Goal: Task Accomplishment & Management: Manage account settings

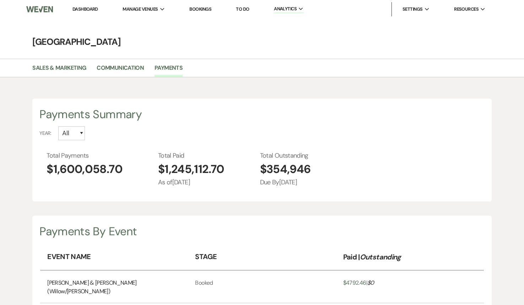
select select "2025"
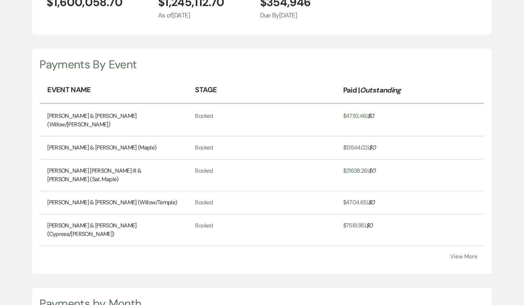
scroll to position [167, 0]
click at [461, 253] on button "View More" at bounding box center [464, 256] width 27 height 6
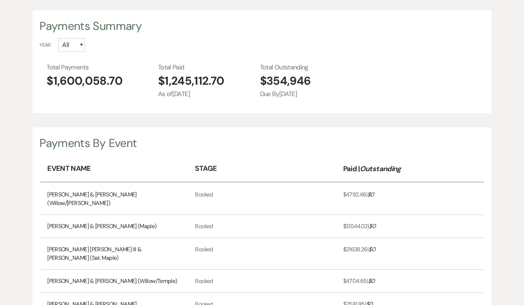
scroll to position [0, 0]
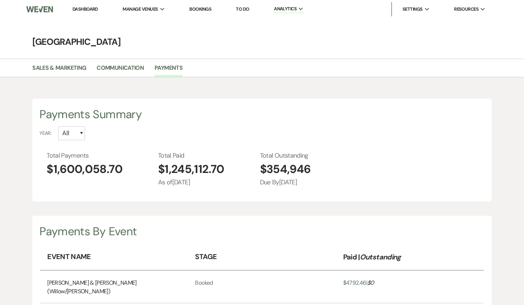
click at [66, 143] on div "Payments Summary Year: All 2026 2025 2024 2023 2022 Total Payments $1,600,058.7…" at bounding box center [262, 149] width 460 height 103
click at [68, 139] on select "All 2026 2025 2024 2023 2022" at bounding box center [71, 133] width 27 height 14
select select "2025"
click at [58, 126] on select "All 2026 2025 2024 2023 2022" at bounding box center [71, 133] width 27 height 14
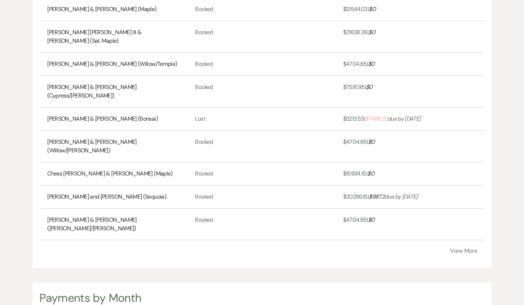
scroll to position [305, 0]
click at [132, 115] on link "[PERSON_NAME] & [PERSON_NAME] (Bonsai)" at bounding box center [102, 119] width 111 height 9
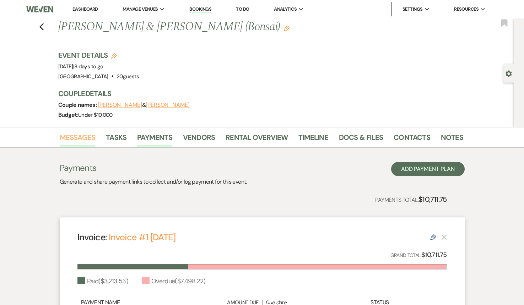
click at [76, 140] on link "Messages" at bounding box center [78, 140] width 36 height 16
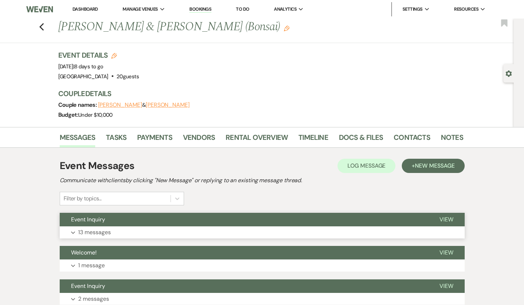
click at [155, 223] on button "Event Inquiry" at bounding box center [244, 220] width 369 height 14
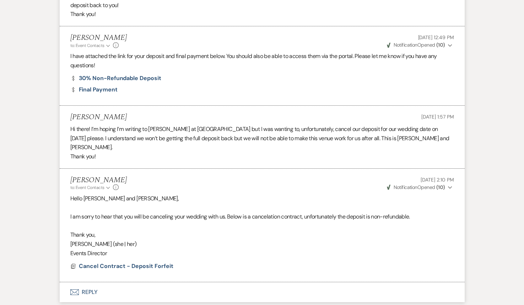
scroll to position [1952, 0]
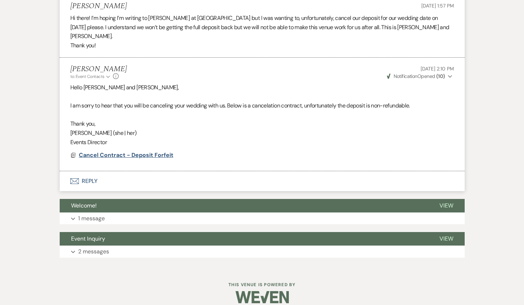
click at [121, 151] on span "Cancel Contract - Deposit Forfeit" at bounding box center [126, 154] width 95 height 7
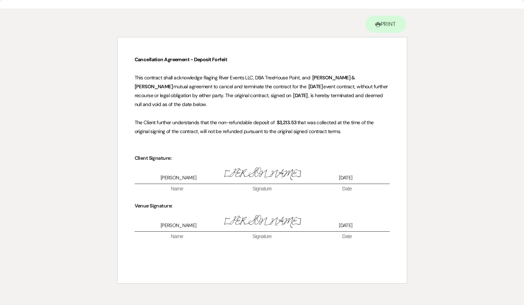
scroll to position [0, 0]
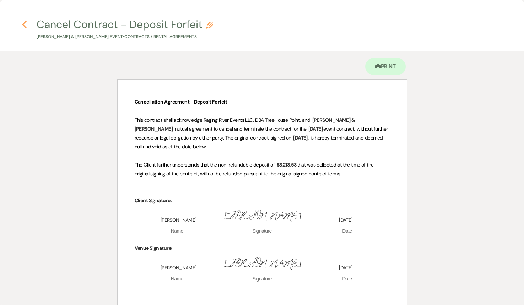
click at [25, 23] on icon "Previous" at bounding box center [24, 24] width 5 height 9
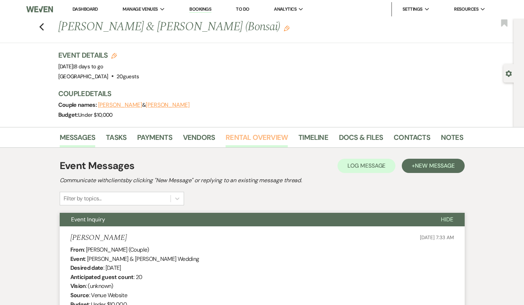
click at [251, 135] on link "Rental Overview" at bounding box center [257, 140] width 62 height 16
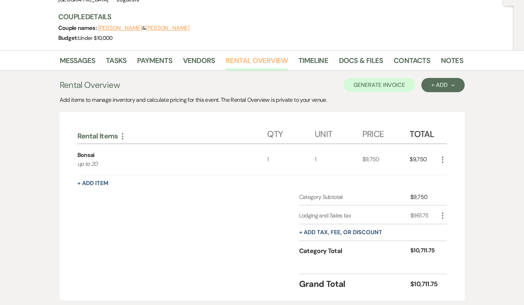
scroll to position [125, 0]
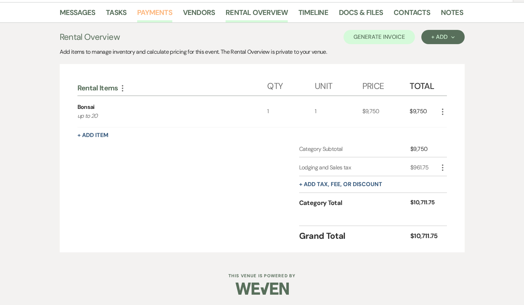
click at [153, 10] on link "Payments" at bounding box center [154, 15] width 35 height 16
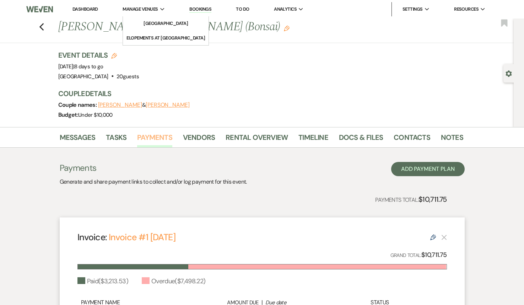
scroll to position [124, 0]
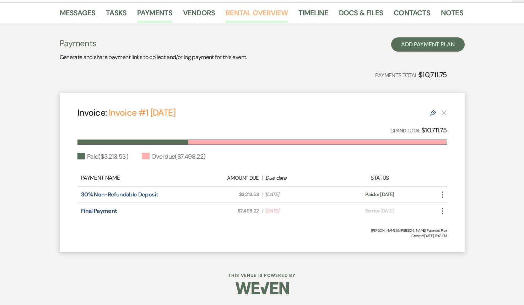
click at [245, 13] on link "Rental Overview" at bounding box center [257, 15] width 62 height 16
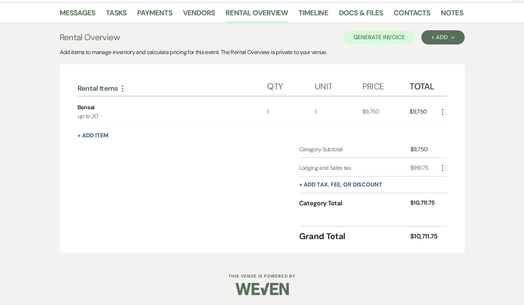
click at [443, 111] on use "button" at bounding box center [442, 112] width 1 height 6
click at [446, 127] on button "Pencil Edit" at bounding box center [457, 125] width 37 height 11
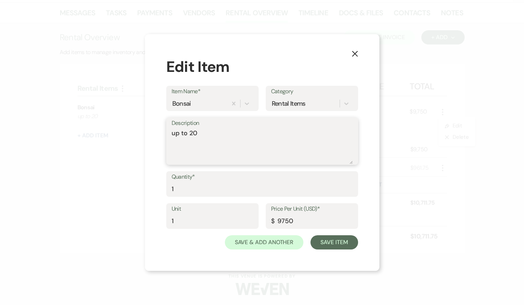
drag, startPoint x: 210, startPoint y: 134, endPoint x: 140, endPoint y: 129, distance: 69.9
click at [140, 129] on div "X Edit Item Item Name* Bonsai Category Rental Items Description up to 20 Quanti…" at bounding box center [262, 152] width 524 height 305
type textarea "Canceled with loss of deposit"
drag, startPoint x: 296, startPoint y: 220, endPoint x: 262, endPoint y: 216, distance: 34.7
click at [262, 216] on div "Unit 1 Price Per Unit (USD)* $ 9750" at bounding box center [262, 219] width 192 height 32
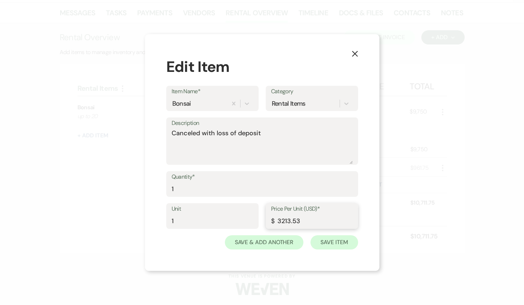
type input "3213.53"
click at [337, 238] on button "Save Item" at bounding box center [334, 242] width 47 height 14
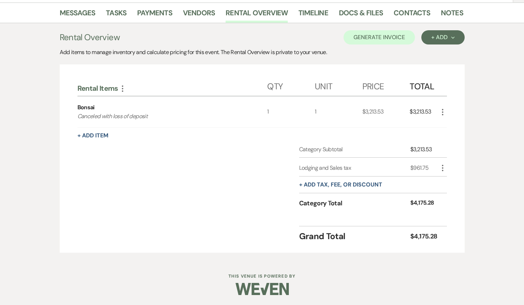
click at [444, 167] on icon "More" at bounding box center [443, 168] width 9 height 9
click at [456, 195] on button "Delete Delete" at bounding box center [458, 192] width 38 height 11
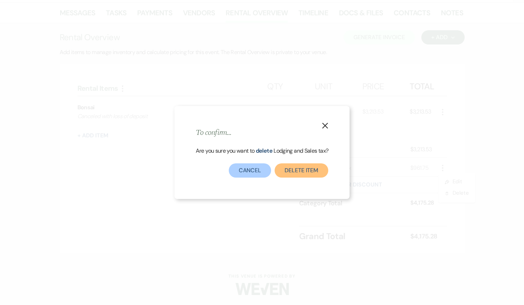
click at [303, 171] on button "Delete item" at bounding box center [302, 170] width 54 height 14
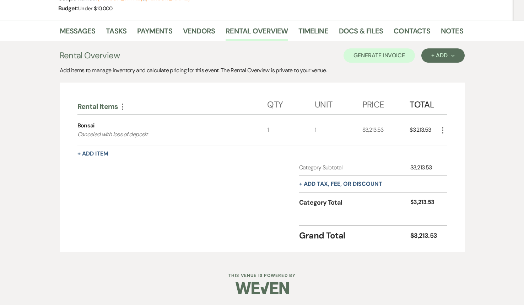
scroll to position [106, 0]
click at [375, 58] on button "Generate Invoice" at bounding box center [379, 55] width 71 height 14
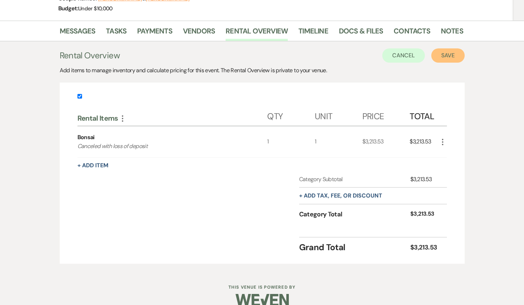
click at [450, 52] on button "Save" at bounding box center [448, 55] width 33 height 14
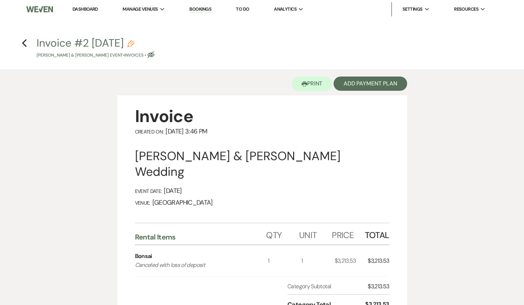
scroll to position [2, 0]
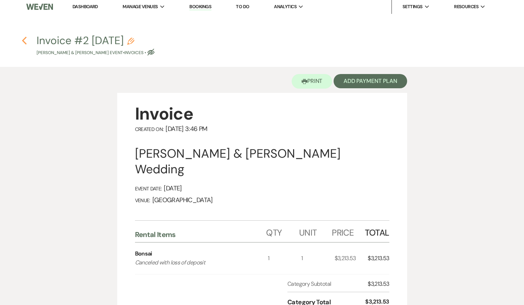
click at [24, 38] on icon "Previous" at bounding box center [24, 40] width 5 height 9
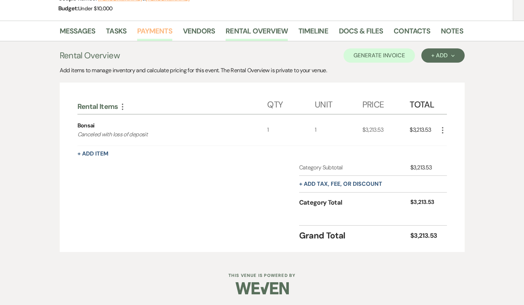
click at [159, 33] on link "Payments" at bounding box center [154, 33] width 35 height 16
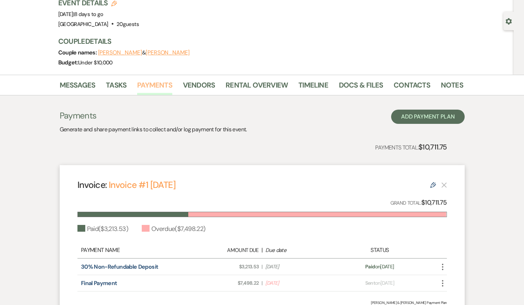
scroll to position [124, 0]
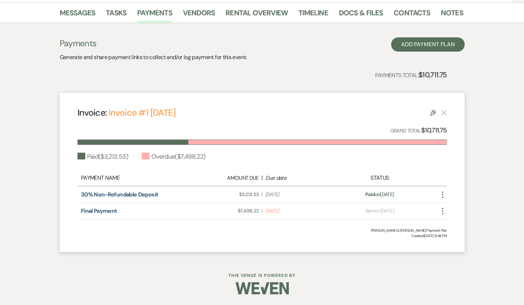
click at [431, 113] on icon "Edit" at bounding box center [434, 113] width 6 height 6
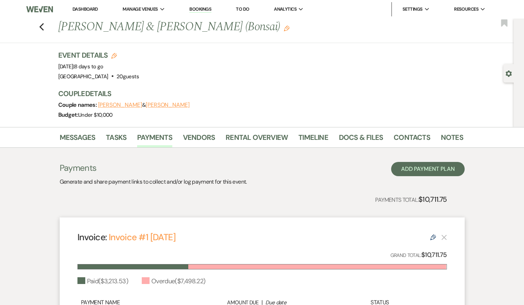
select select "16345"
select select "1"
select select "2"
select select "flat"
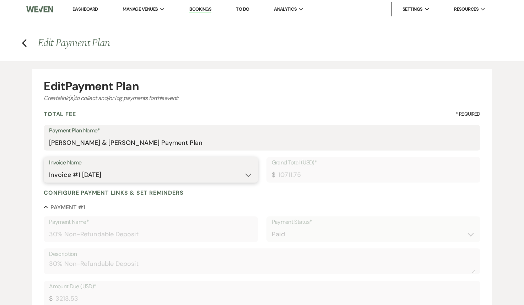
click at [113, 174] on select "N/A Invoice #1 1-1-2025 Invoice #2 9-17-2025" at bounding box center [150, 175] width 203 height 14
select select "28780"
click at [49, 168] on select "N/A Invoice #1 1-1-2025 Invoice #2 9-17-2025" at bounding box center [150, 175] width 203 height 14
type input "3213.53"
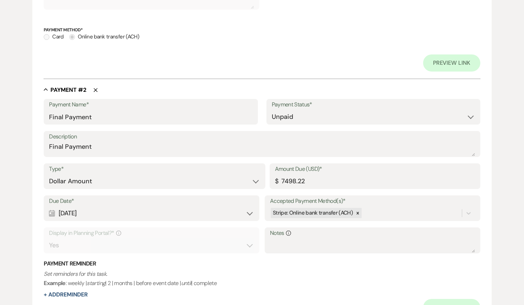
scroll to position [272, 0]
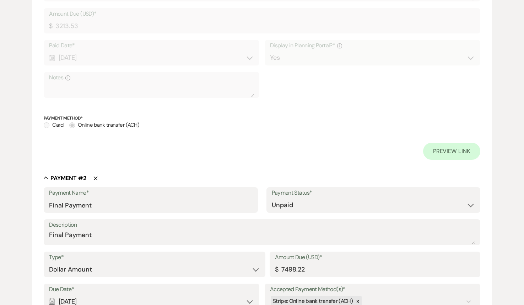
click at [95, 179] on icon "Delete" at bounding box center [96, 178] width 4 height 4
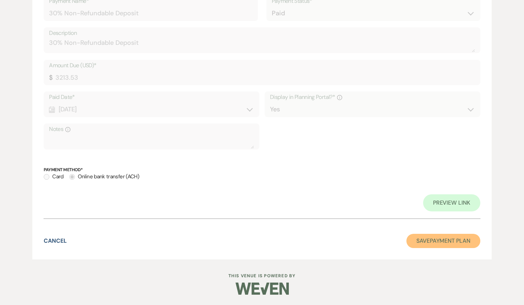
click at [429, 245] on button "Save Payment Plan" at bounding box center [444, 241] width 74 height 14
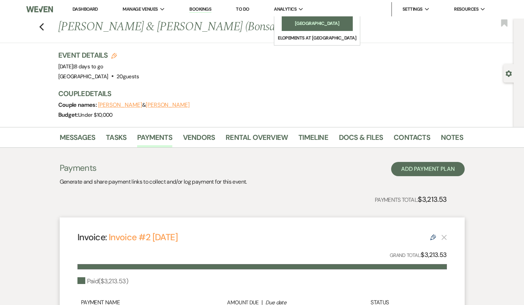
click at [295, 28] on link "[GEOGRAPHIC_DATA]" at bounding box center [317, 23] width 71 height 14
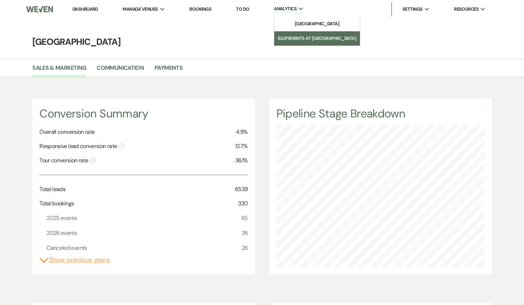
scroll to position [305, 524]
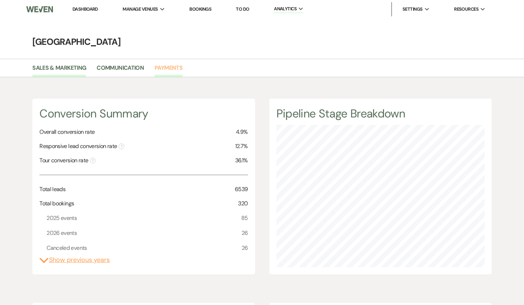
click at [159, 65] on link "Payments" at bounding box center [169, 70] width 28 height 14
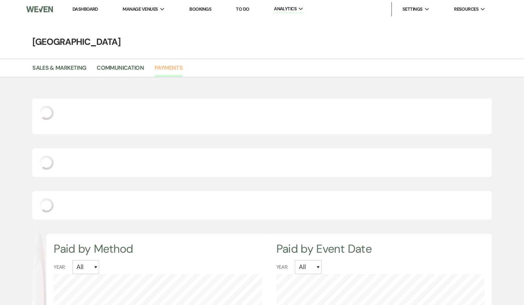
scroll to position [305, 524]
select select "2025"
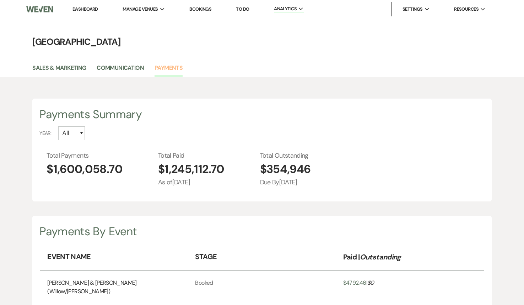
scroll to position [0, 0]
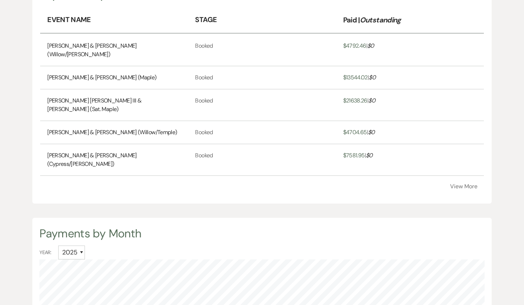
click at [476, 183] on button "View More" at bounding box center [464, 186] width 27 height 6
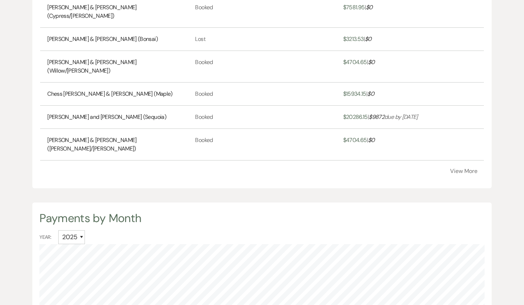
click at [458, 168] on button "View More" at bounding box center [464, 171] width 27 height 6
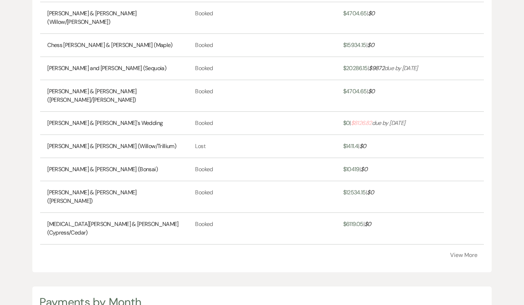
click at [107, 119] on link "[PERSON_NAME] & [PERSON_NAME]'s Wedding" at bounding box center [105, 123] width 116 height 9
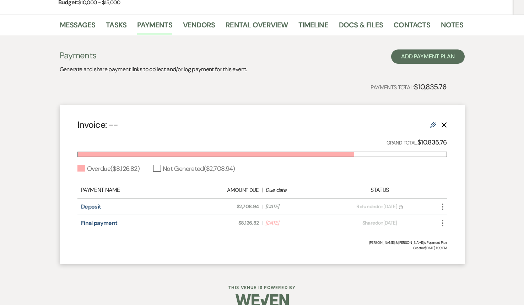
scroll to position [117, 0]
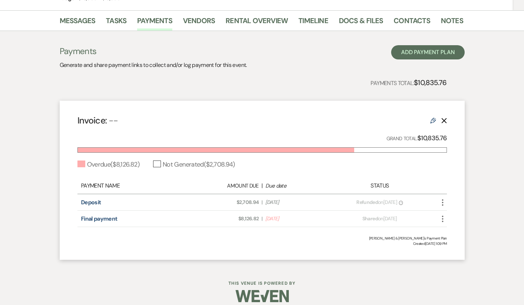
click at [436, 116] on div "Edit Delete" at bounding box center [439, 120] width 17 height 9
click at [436, 121] on icon "Edit" at bounding box center [434, 121] width 6 height 6
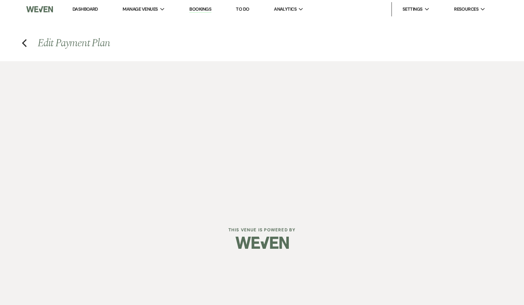
select select "1"
select select "2"
select select "percentage"
select select "true"
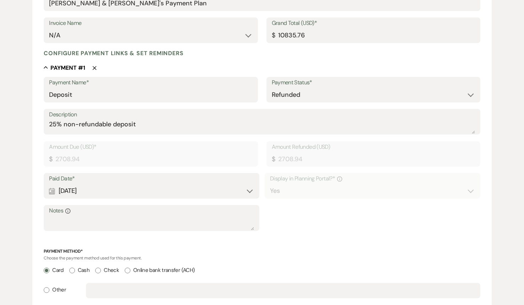
scroll to position [143, 0]
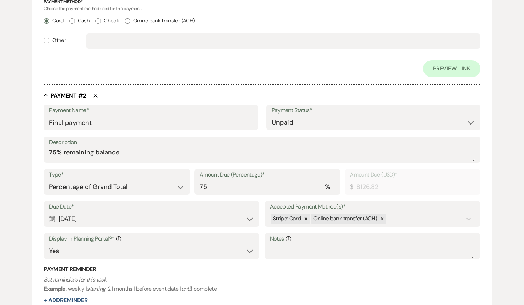
click at [95, 97] on icon "Delete" at bounding box center [96, 96] width 4 height 4
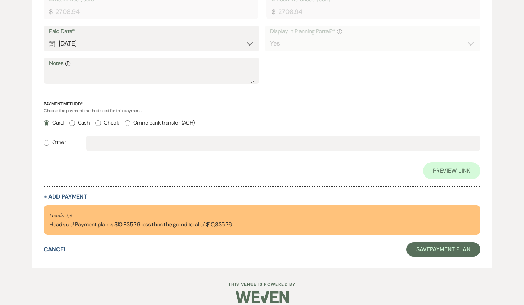
scroll to position [297, 0]
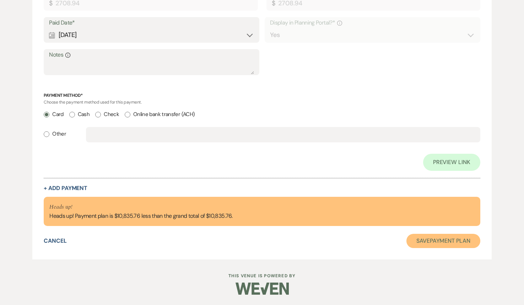
click at [438, 241] on button "Save Payment Plan" at bounding box center [444, 241] width 74 height 14
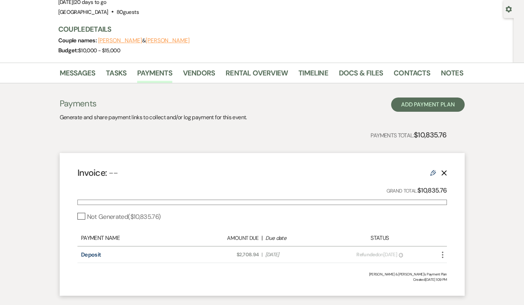
scroll to position [61, 0]
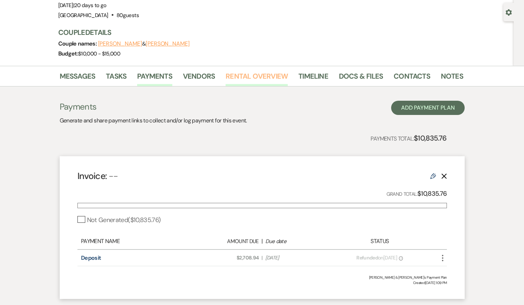
click at [252, 76] on link "Rental Overview" at bounding box center [257, 78] width 62 height 16
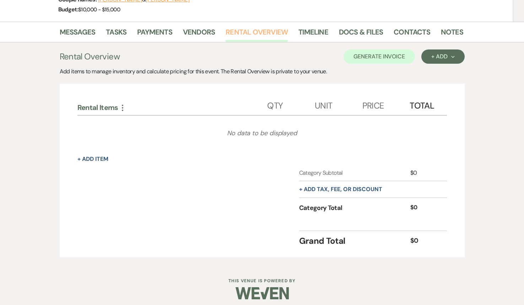
scroll to position [110, 0]
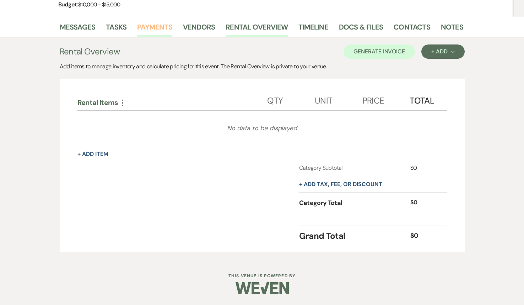
click at [160, 33] on link "Payments" at bounding box center [154, 29] width 35 height 16
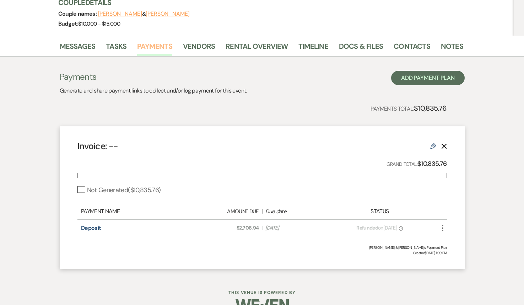
scroll to position [92, 0]
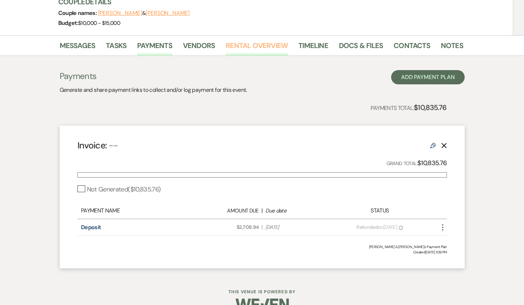
click at [266, 49] on link "Rental Overview" at bounding box center [257, 48] width 62 height 16
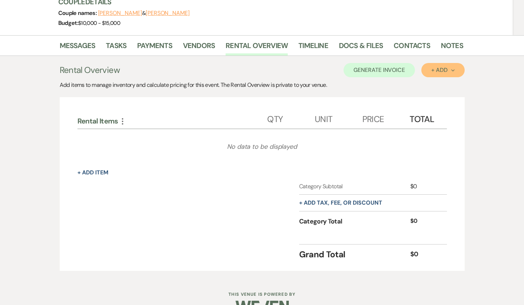
click at [447, 63] on button "+ Add Next" at bounding box center [443, 70] width 43 height 14
click at [438, 81] on button "Item" at bounding box center [440, 86] width 36 height 11
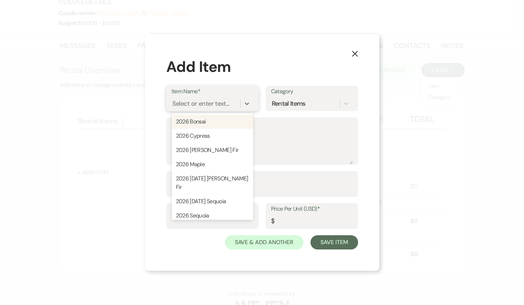
click at [217, 107] on div "Select or enter text..." at bounding box center [200, 104] width 57 height 10
click at [215, 123] on div "2026 Bonsai" at bounding box center [213, 121] width 82 height 14
type textarea "Up to 20 guests"
type input "1"
type input "10300"
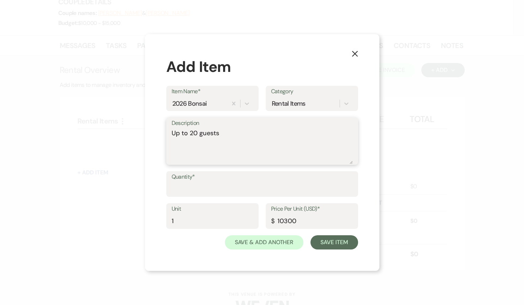
drag, startPoint x: 226, startPoint y: 138, endPoint x: 145, endPoint y: 137, distance: 81.4
click at [145, 137] on div "X Add Item Item Name* 2026 Bonsai Category Rental Items Description Up to 20 gu…" at bounding box center [262, 152] width 235 height 236
type textarea "Test Wedding"
drag, startPoint x: 305, startPoint y: 222, endPoint x: 258, endPoint y: 218, distance: 47.5
click at [258, 218] on div "Unit 1 Price Per Unit (USD)* $ 10300" at bounding box center [262, 219] width 192 height 32
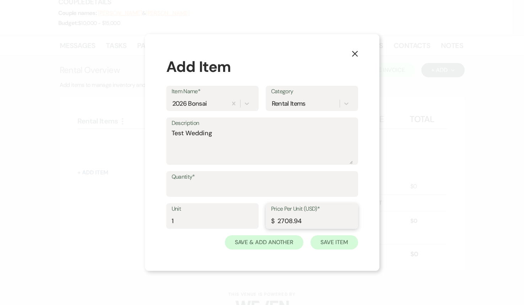
type input "2708.94"
click at [332, 242] on button "Save Item" at bounding box center [334, 242] width 47 height 14
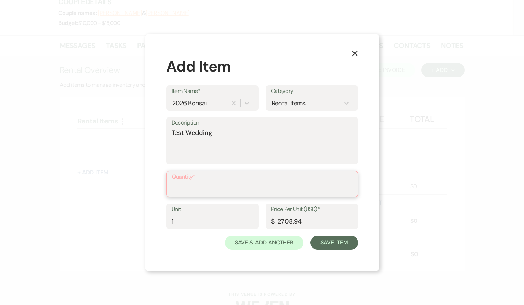
click at [298, 182] on input "Quantity*" at bounding box center [262, 189] width 181 height 14
type input "1"
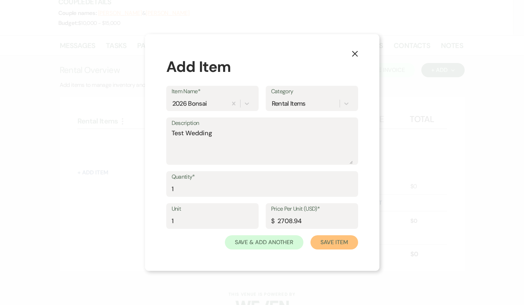
click at [330, 244] on button "Save Item" at bounding box center [334, 242] width 47 height 14
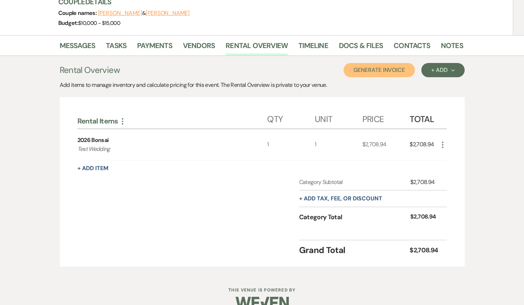
click at [380, 71] on button "Generate Invoice" at bounding box center [379, 70] width 71 height 14
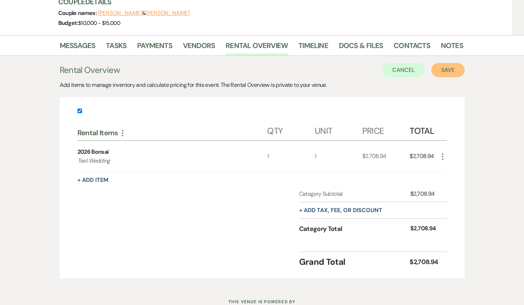
click at [437, 76] on button "Save" at bounding box center [448, 70] width 33 height 14
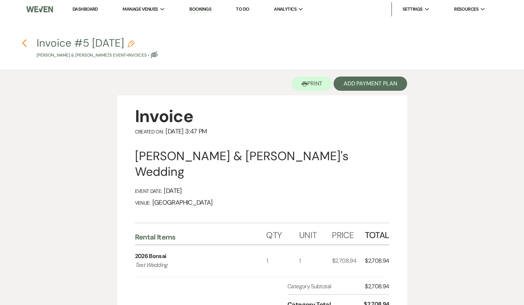
click at [24, 41] on icon "Previous" at bounding box center [24, 43] width 5 height 9
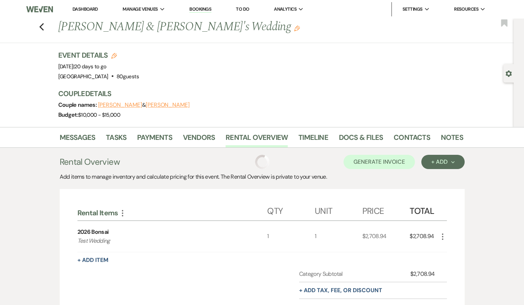
scroll to position [92, 0]
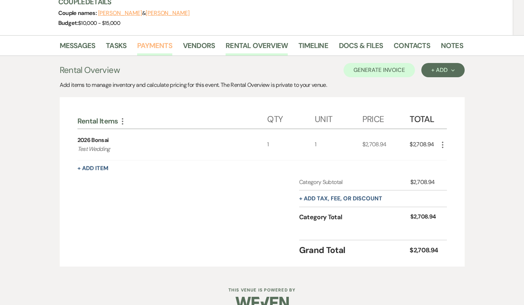
click at [159, 43] on link "Payments" at bounding box center [154, 48] width 35 height 16
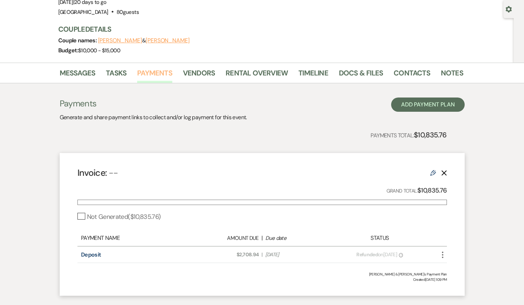
scroll to position [79, 0]
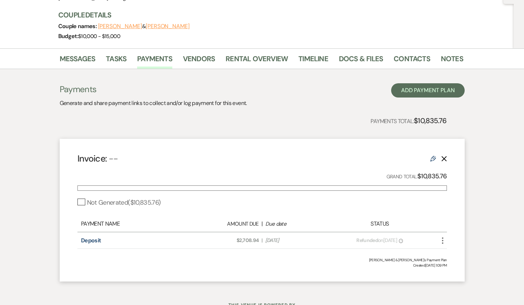
click at [433, 158] on icon "Edit" at bounding box center [434, 159] width 6 height 6
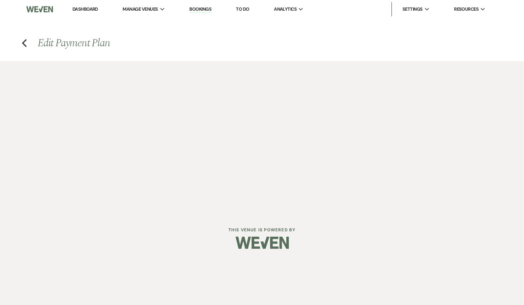
select select "1"
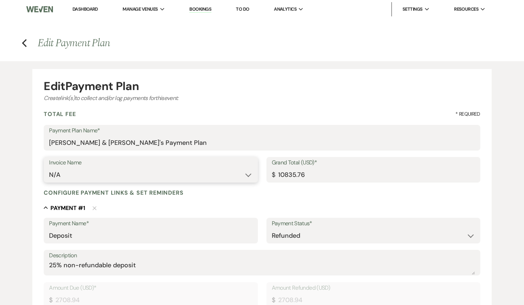
click at [104, 178] on select "N/A Invoice #1 12-19-2023 Invoice #2 12-19-2023 Invoice #3 12-19-2023 Invoice #…" at bounding box center [150, 175] width 203 height 14
select select "28781"
click at [49, 168] on select "N/A Invoice #1 12-19-2023 Invoice #2 12-19-2023 Invoice #3 12-19-2023 Invoice #…" at bounding box center [150, 175] width 203 height 14
type input "2708.94"
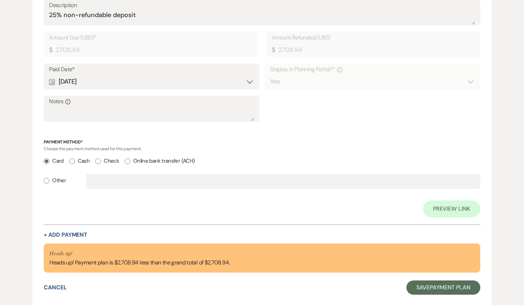
scroll to position [297, 0]
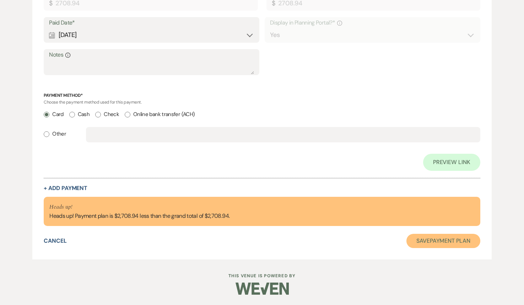
click at [438, 243] on button "Save Payment Plan" at bounding box center [444, 241] width 74 height 14
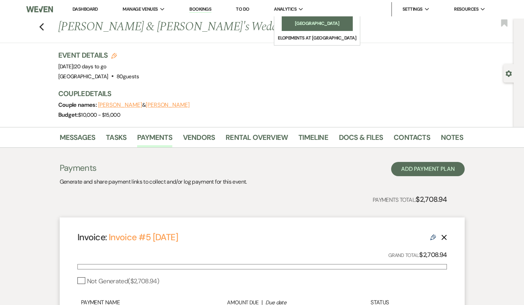
click at [305, 22] on li "[GEOGRAPHIC_DATA]" at bounding box center [318, 23] width 64 height 7
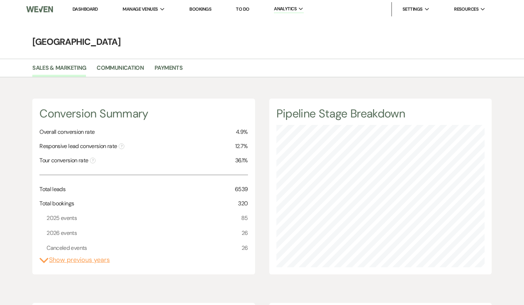
scroll to position [305, 524]
click at [163, 62] on li "Payments" at bounding box center [174, 69] width 39 height 15
click at [164, 70] on link "Payments" at bounding box center [169, 70] width 28 height 14
select select "2025"
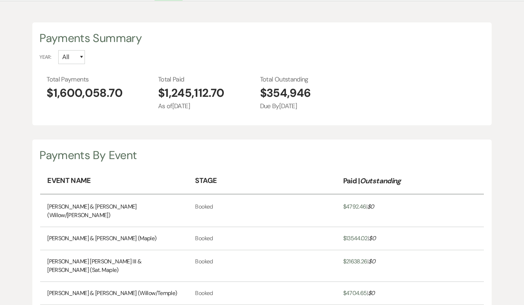
scroll to position [38, 0]
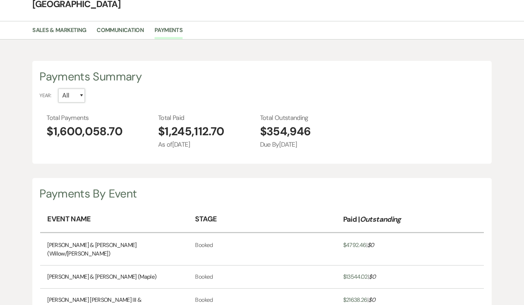
click at [74, 97] on select "All 2026 2025 2024 2023 2022" at bounding box center [71, 96] width 27 height 14
select select "2025"
click at [58, 89] on select "All 2026 2025 2024 2023 2022" at bounding box center [71, 96] width 27 height 14
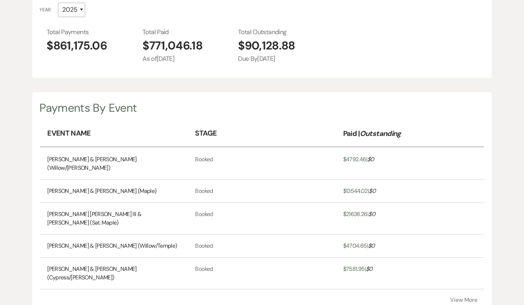
scroll to position [0, 0]
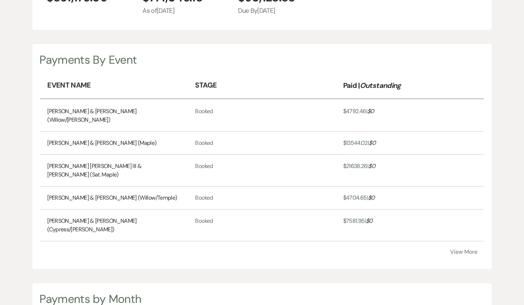
click at [467, 249] on button "View More" at bounding box center [464, 252] width 27 height 6
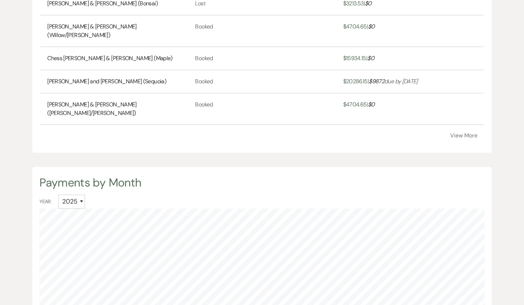
scroll to position [416, 0]
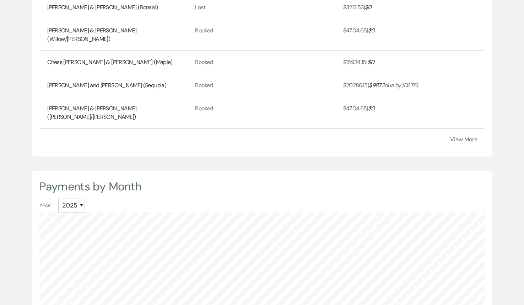
click at [462, 137] on button "View More" at bounding box center [464, 140] width 27 height 6
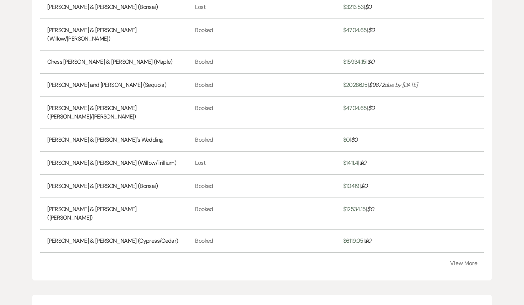
click at [464, 260] on button "View More" at bounding box center [464, 263] width 27 height 6
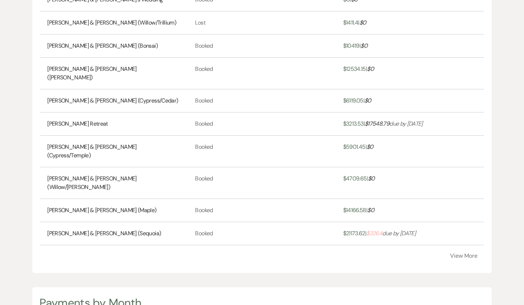
click at [465, 253] on button "View More" at bounding box center [464, 256] width 27 height 6
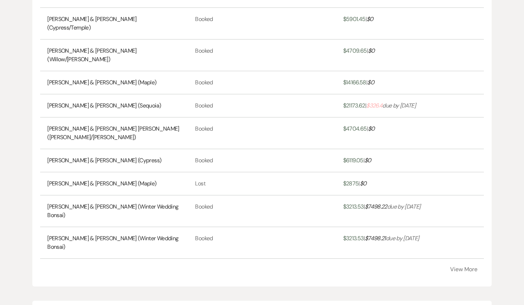
click at [462, 266] on button "View More" at bounding box center [464, 269] width 27 height 6
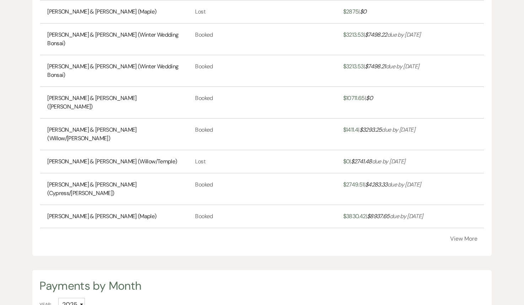
click at [468, 236] on button "View More" at bounding box center [464, 239] width 27 height 6
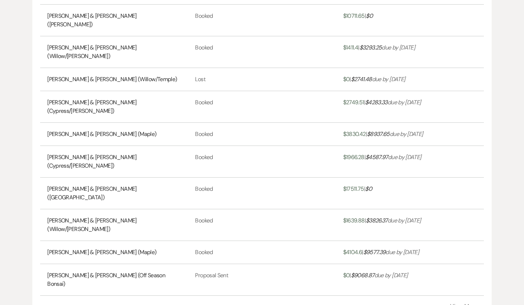
click at [459, 303] on button "View More" at bounding box center [464, 306] width 27 height 6
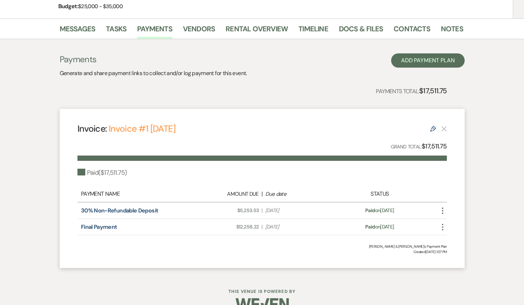
scroll to position [109, 0]
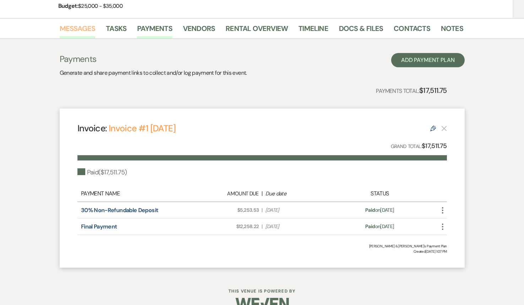
click at [87, 33] on link "Messages" at bounding box center [78, 31] width 36 height 16
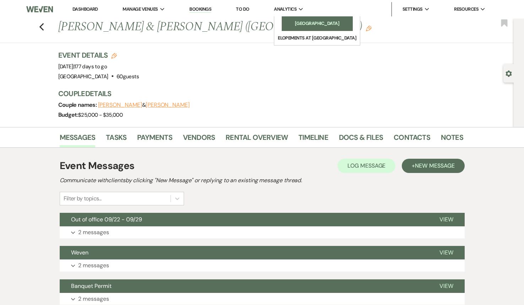
click at [298, 22] on li "[GEOGRAPHIC_DATA]" at bounding box center [318, 23] width 64 height 7
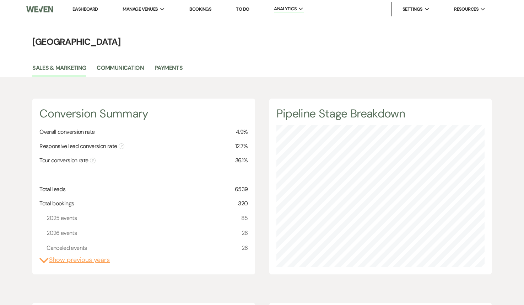
scroll to position [305, 524]
click at [172, 66] on link "Payments" at bounding box center [169, 70] width 28 height 14
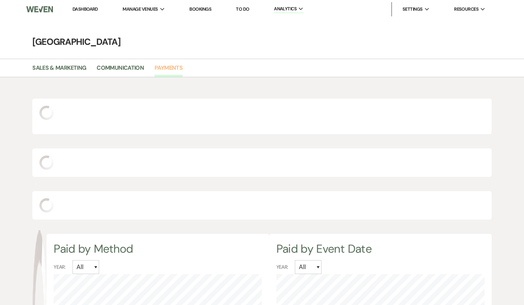
scroll to position [305, 524]
select select "2025"
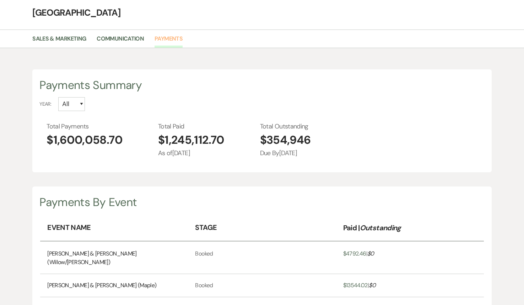
scroll to position [34, 0]
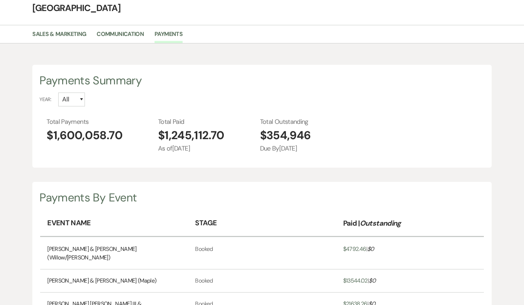
click at [78, 106] on div "Payments Summary Year: All [CREDIT_CARD_NUMBER] 2022 Total Payments $1,600,058.…" at bounding box center [262, 116] width 460 height 103
click at [78, 101] on select "All 2026 2025 2024 2023 2022" at bounding box center [71, 99] width 27 height 14
select select "2025"
click at [58, 92] on select "All 2026 2025 2024 2023 2022" at bounding box center [71, 99] width 27 height 14
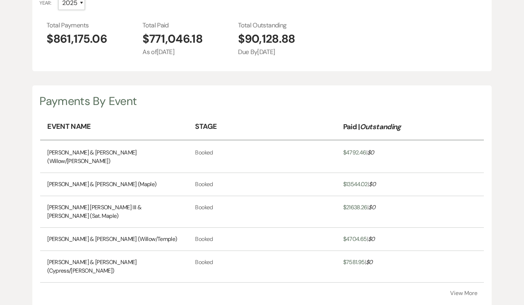
scroll to position [175, 0]
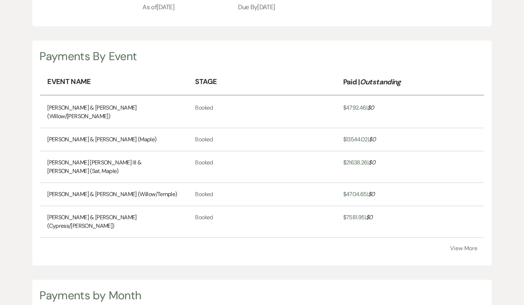
click at [469, 245] on button "View More" at bounding box center [464, 248] width 27 height 6
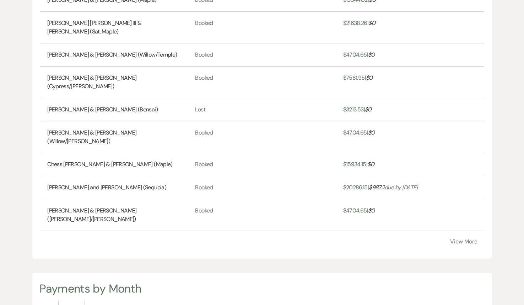
scroll to position [351, 0]
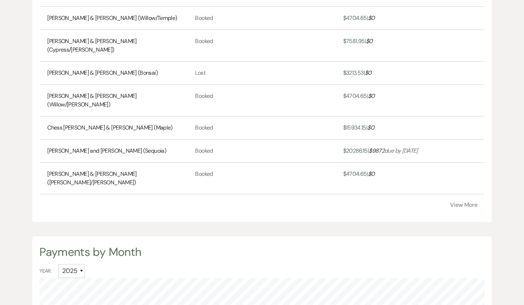
click at [460, 202] on button "View More" at bounding box center [464, 205] width 27 height 6
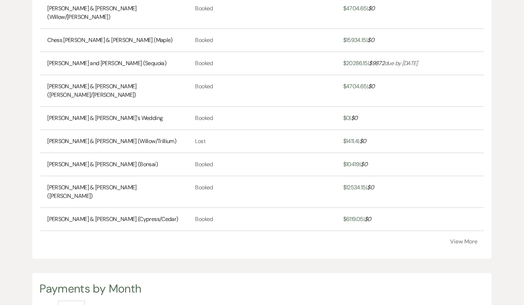
scroll to position [441, 0]
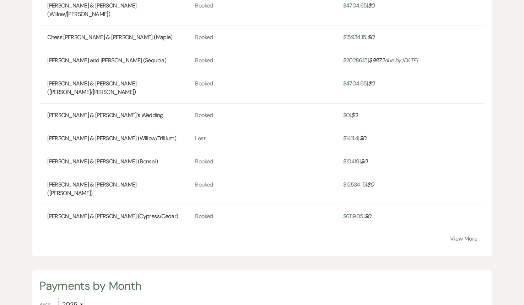
click at [469, 236] on button "View More" at bounding box center [464, 239] width 27 height 6
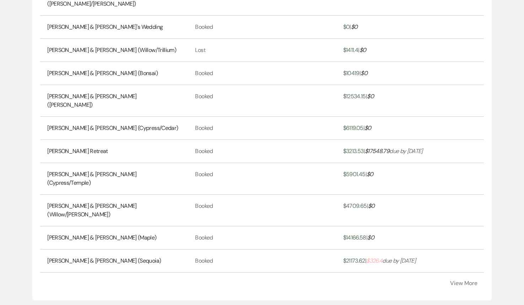
scroll to position [547, 0]
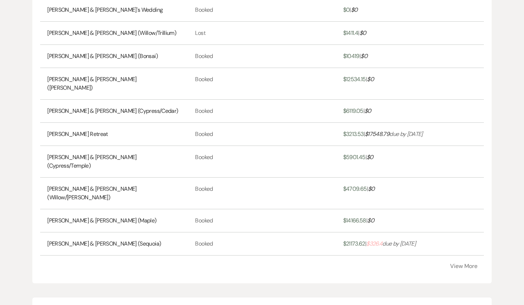
click at [468, 263] on button "View More" at bounding box center [464, 266] width 27 height 6
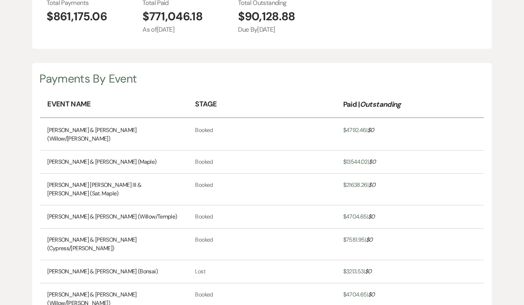
scroll to position [69, 0]
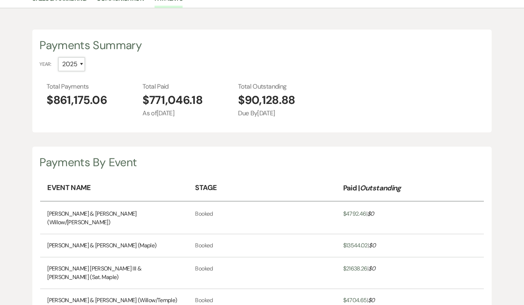
click at [70, 63] on select "All 2026 2025 2024 2023 2022" at bounding box center [71, 64] width 27 height 14
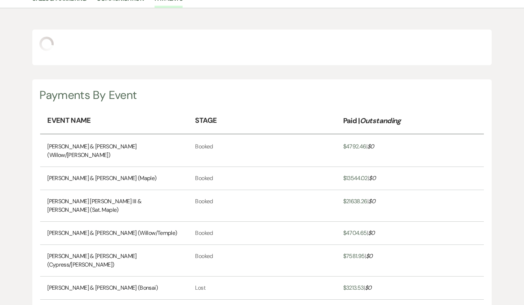
select select "2024"
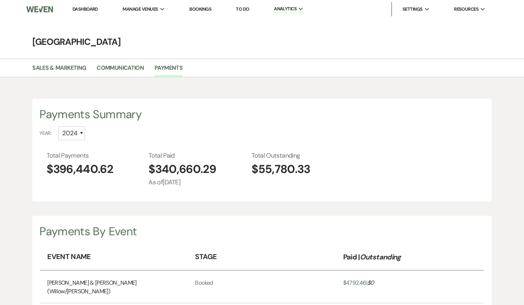
scroll to position [0, 0]
click at [73, 133] on select "All 2026 2025 2024 2023 2022" at bounding box center [71, 133] width 27 height 14
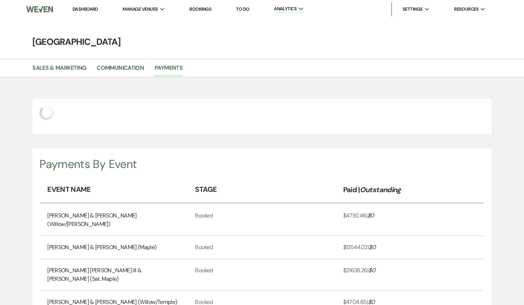
select select "2026"
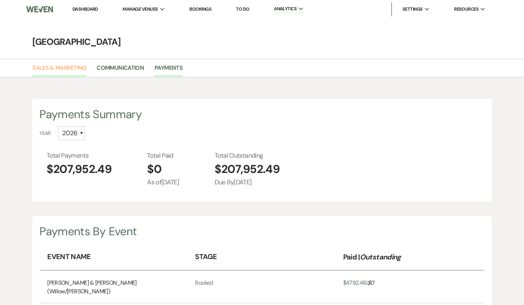
click at [57, 67] on link "Sales & Marketing" at bounding box center [59, 70] width 54 height 14
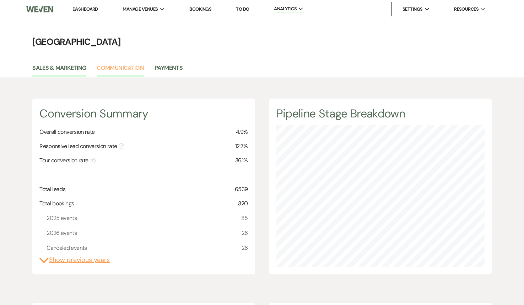
click at [126, 72] on link "Communication" at bounding box center [120, 70] width 47 height 14
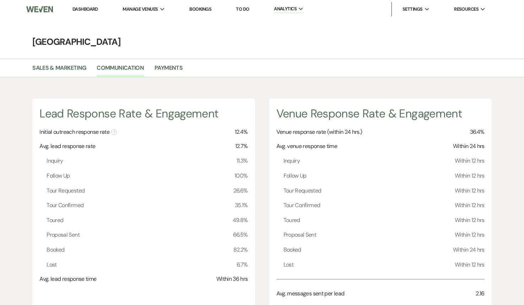
click at [85, 7] on link "Dashboard" at bounding box center [86, 9] width 26 height 6
